Goal: Download file/media

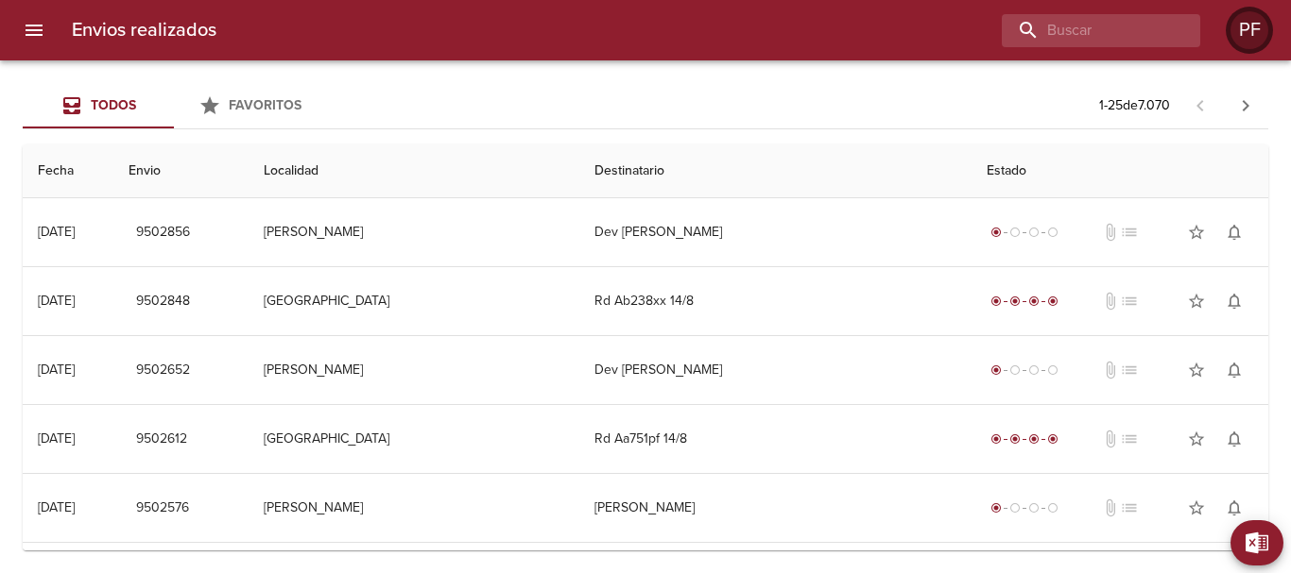
click at [1241, 33] on div "PF" at bounding box center [1249, 30] width 38 height 38
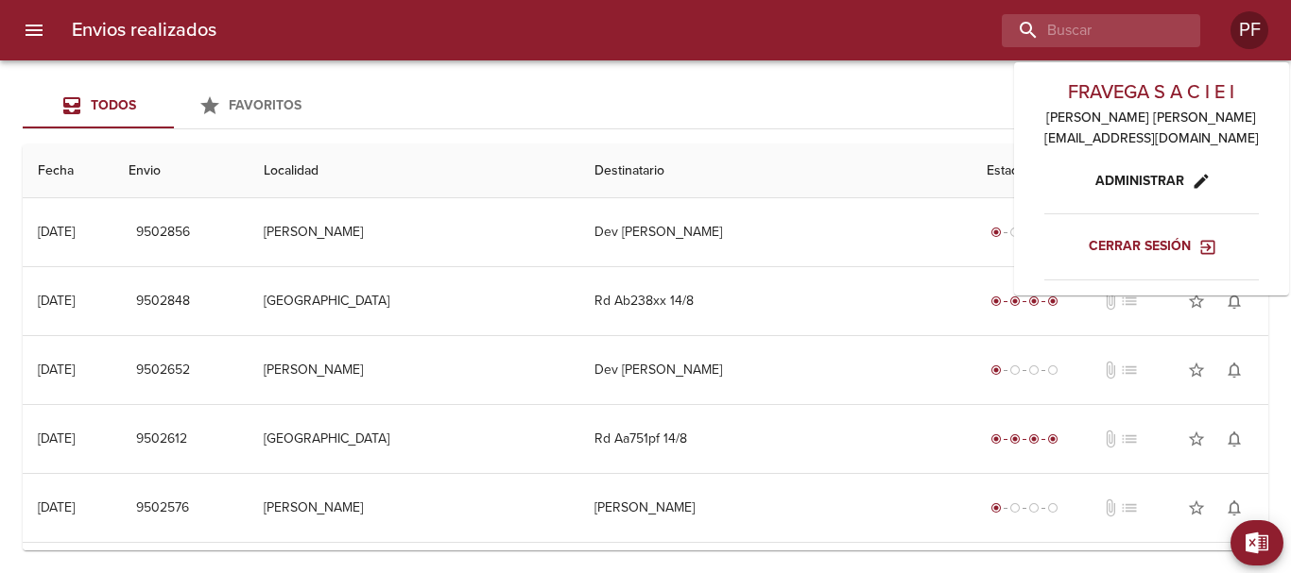
click at [1104, 253] on span "Cerrar sesión" at bounding box center [1150, 247] width 125 height 24
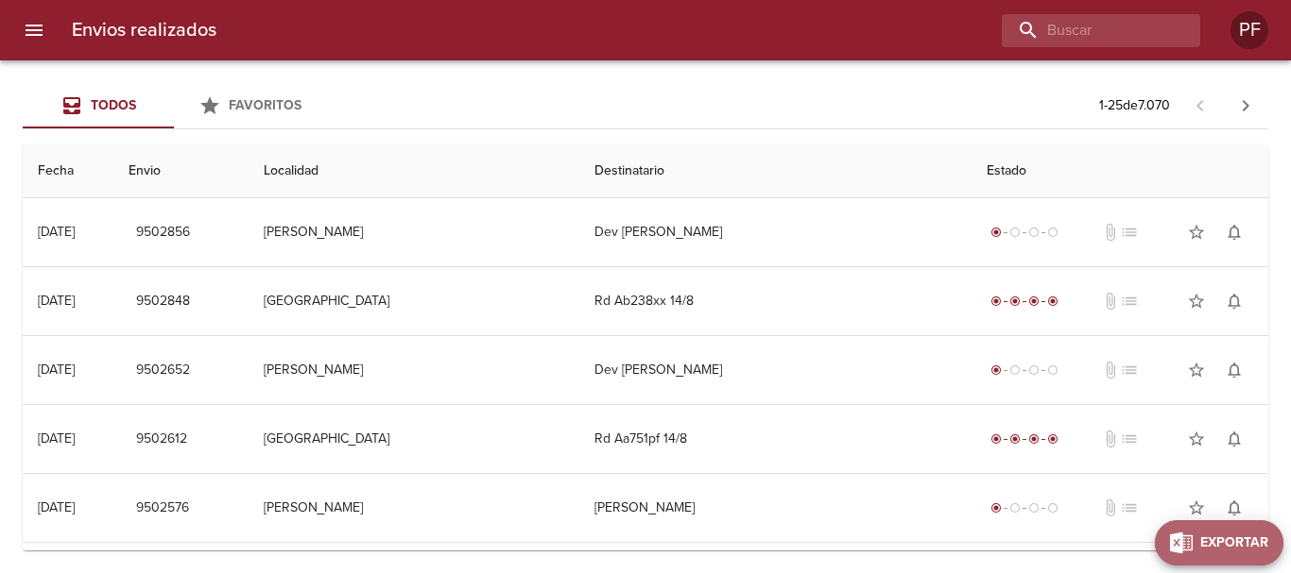
click at [1264, 534] on span "Exportar" at bounding box center [1234, 544] width 68 height 24
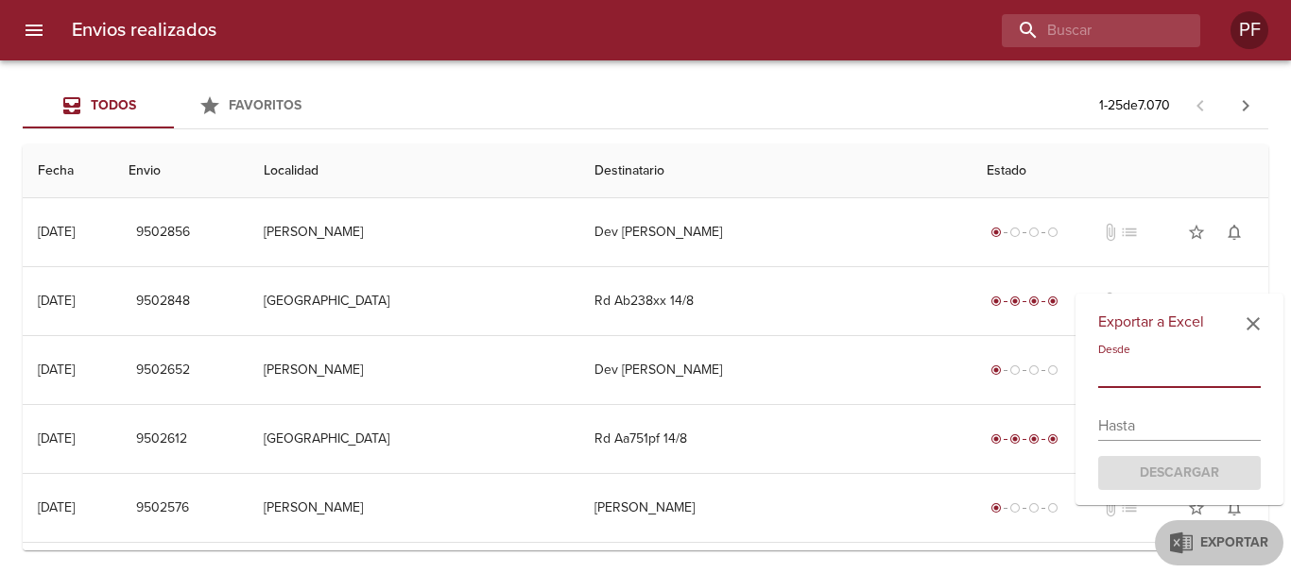
click at [1140, 380] on input "text" at bounding box center [1179, 373] width 163 height 30
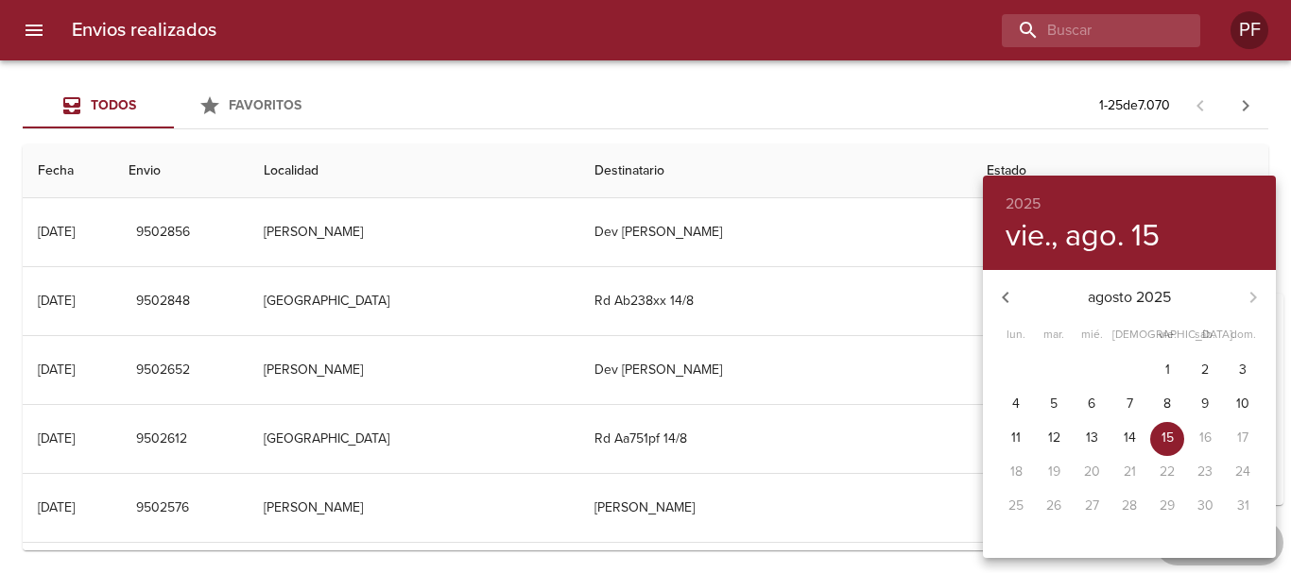
click at [1009, 435] on span "11" at bounding box center [1016, 438] width 34 height 19
type input "[DATE]"
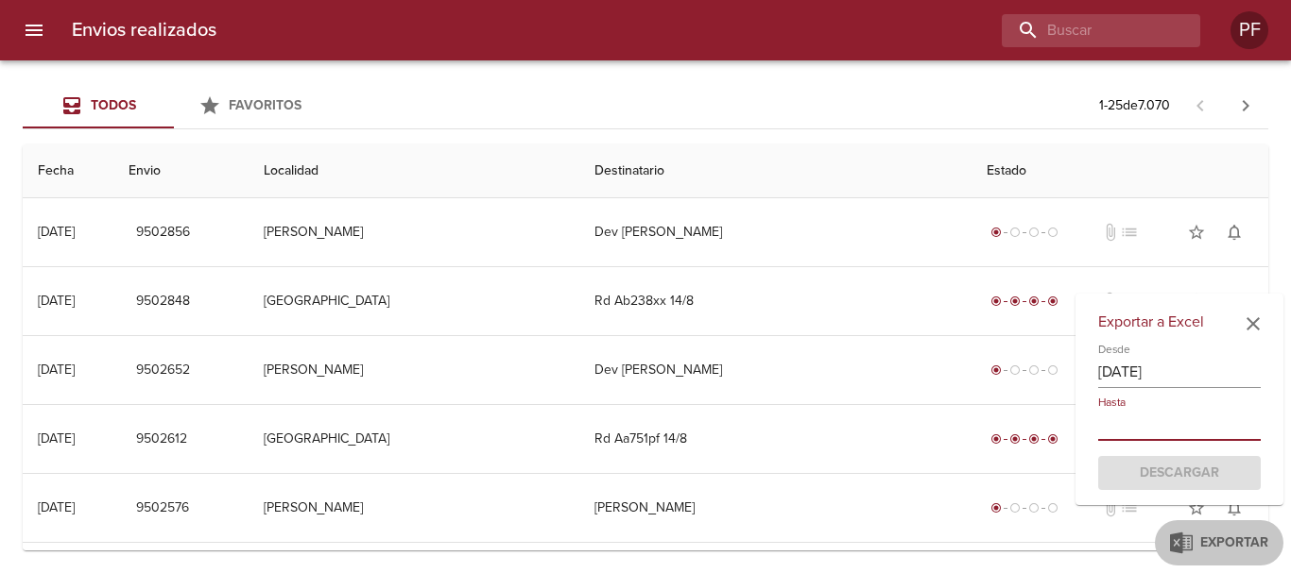
click at [1170, 431] on input "text" at bounding box center [1179, 426] width 163 height 30
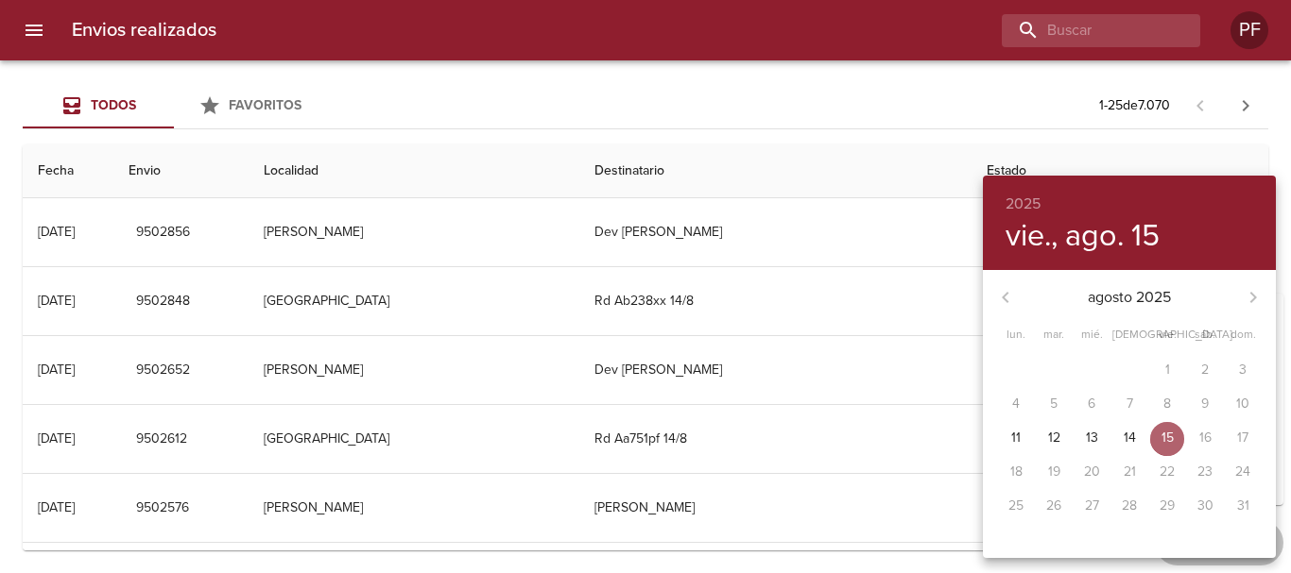
click at [1173, 433] on span "15" at bounding box center [1167, 438] width 34 height 19
type input "[DATE]"
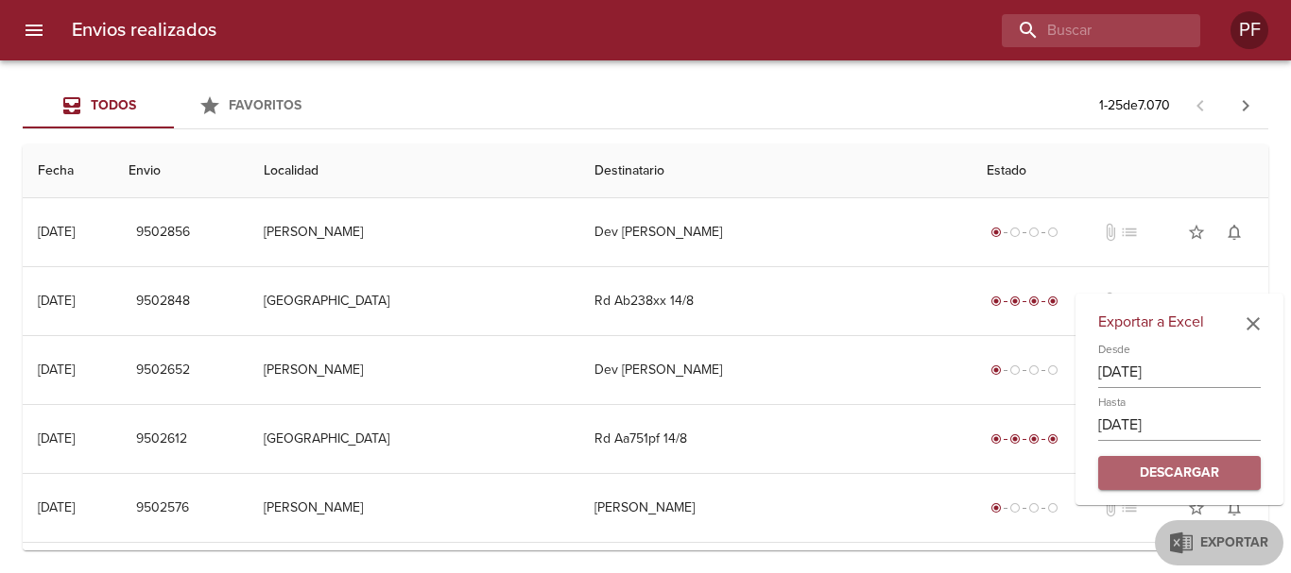
click at [1194, 473] on span "Descargar" at bounding box center [1179, 474] width 132 height 24
